Goal: Transaction & Acquisition: Purchase product/service

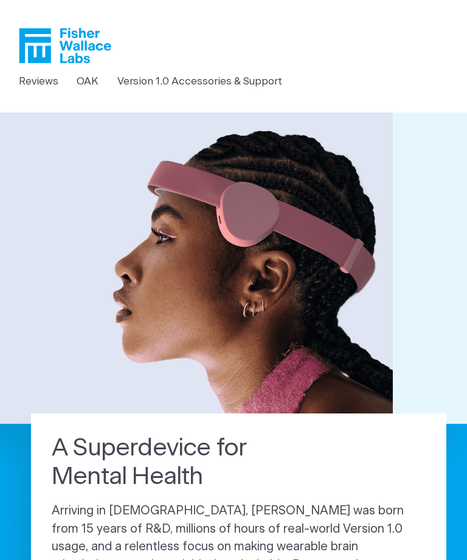
click at [218, 78] on link "Version 1.0 Accessories & Support" at bounding box center [199, 82] width 165 height 16
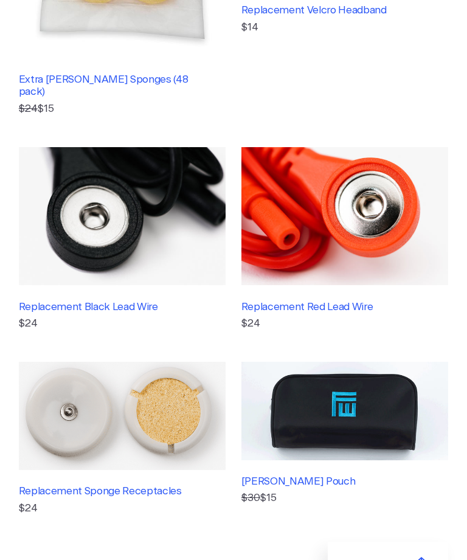
scroll to position [498, 0]
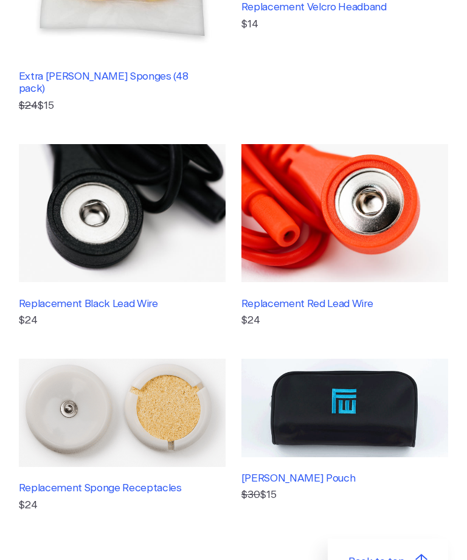
click at [145, 370] on img at bounding box center [122, 413] width 207 height 108
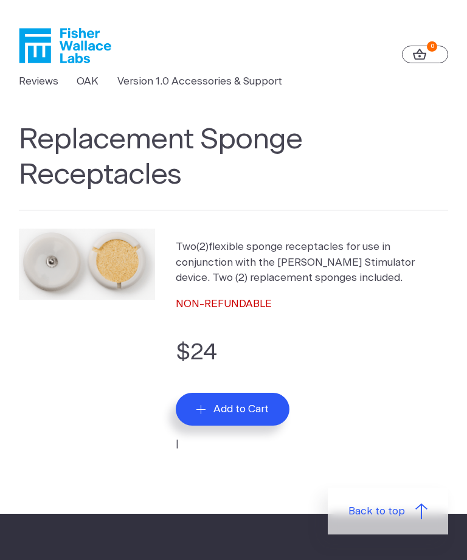
click at [269, 406] on span "Add to Cart" at bounding box center [241, 409] width 55 height 12
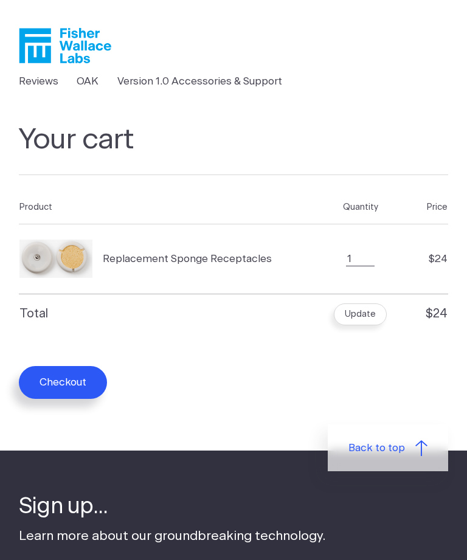
click at [89, 384] on button "Checkout" at bounding box center [63, 382] width 88 height 33
